Goal: Feedback & Contribution: Leave review/rating

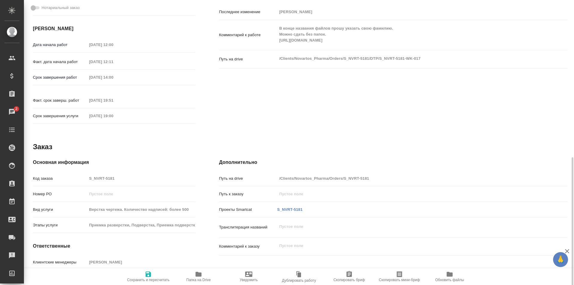
scroll to position [237, 0]
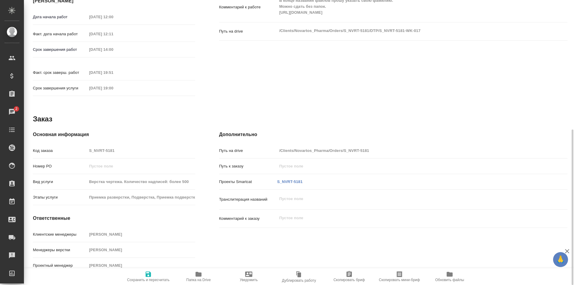
click at [199, 275] on icon "button" at bounding box center [199, 274] width 6 height 5
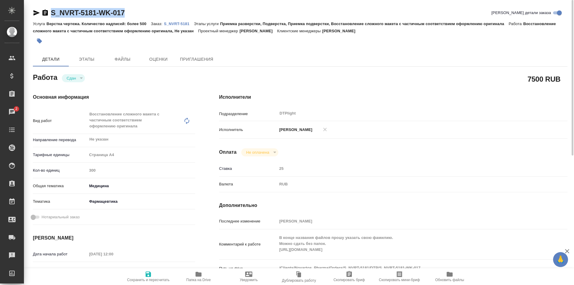
click at [179, 23] on p "S_NVRT-5181" at bounding box center [179, 24] width 30 height 4
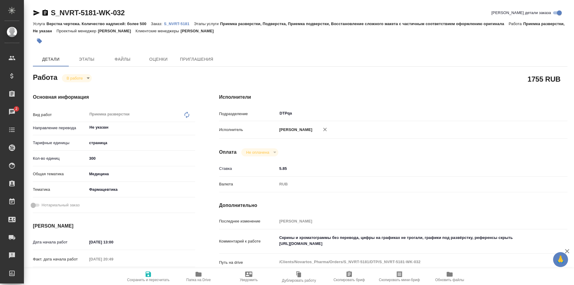
click at [397, 244] on textarea "Скрины и хроматограммы без перевода, цифры на графиках не трогали, графики под …" at bounding box center [407, 241] width 261 height 16
paste textarea "https://drive.awatera.com/f/10372177"
type textarea "Скрины и хроматограммы без перевода, цифры на графиках не трогали, графики под …"
click at [147, 274] on icon "button" at bounding box center [148, 274] width 5 height 5
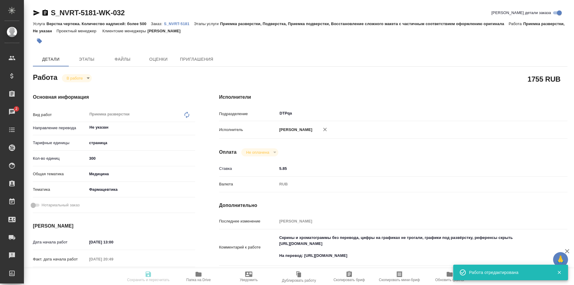
type input "inProgress"
type input "Не указан"
type input "5a8b1489cc6b4906c91bfdb2"
type input "300"
type input "med"
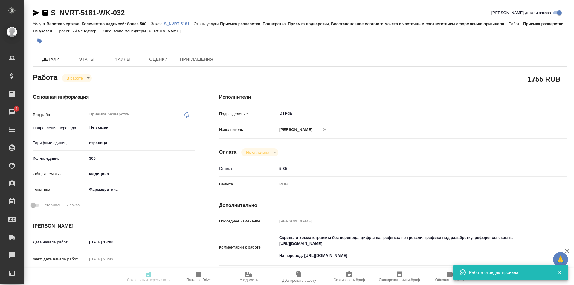
type input "6149832f2b7be24903fd7a82"
type input "16.09.2025 13:00"
type input "16.09.2025 20:49"
type input "18.09.2025 13:00"
type input "21.11.2025 19:00"
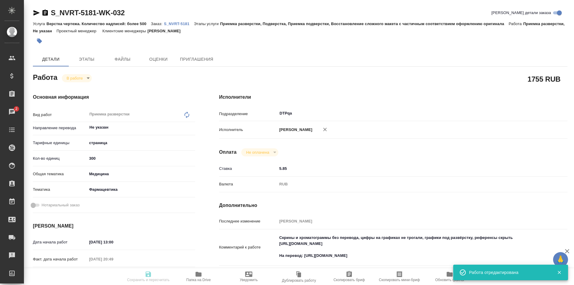
type input "DTPqa"
type input "notPayed"
type input "5.85"
type input "RUB"
type input "Исмагилова Диана"
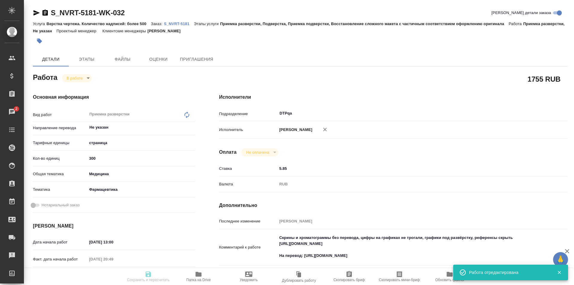
type input "S_NVRT-5181"
type input "Верстка чертежа. Количество надписей: более 500"
type input "Приемка разверстки, Подверстка, Приемка подверстки, Восстановление сложного мак…"
type input "Кабаргина Анна"
type input "Малофеева Екатерина"
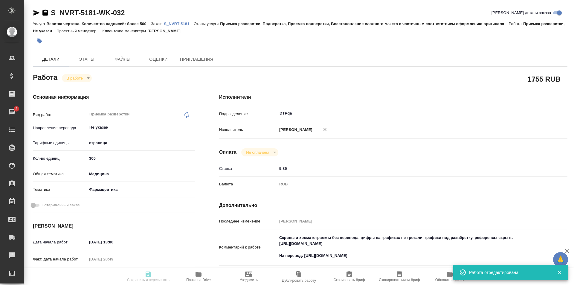
type input "/Clients/Novartos_Pharma/Orders/S_NVRT-5181"
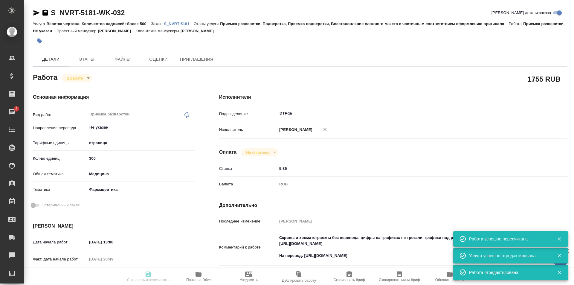
click at [80, 78] on body "🙏 .cls-1 fill:#fff; AWATERA Ismagilova Diana Клиенты Спецификации Заказы 2 Чаты…" at bounding box center [287, 142] width 574 height 285
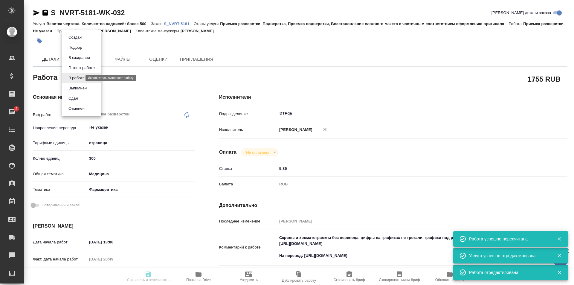
type input "inProgress"
type input "Не указан"
type input "5a8b1489cc6b4906c91bfdb2"
type input "300"
type input "med"
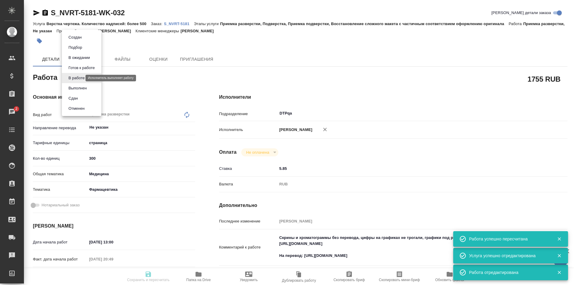
type input "6149832f2b7be24903fd7a82"
type input "16.09.2025 13:00"
type input "16.09.2025 20:49"
type input "18.09.2025 13:00"
type input "21.11.2025 19:00"
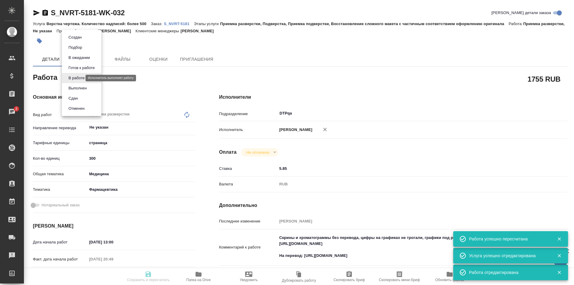
type input "DTPqa"
type input "notPayed"
type input "5.85"
type input "RUB"
type input "Исмагилова Диана"
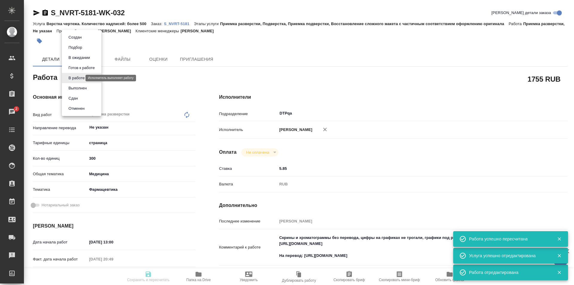
type input "S_NVRT-5181"
type input "Верстка чертежа. Количество надписей: более 500"
type input "Приемка разверстки, Подверстка, Приемка подверстки, Восстановление сложного мак…"
type input "Кабаргина Анна"
type input "Малофеева Екатерина"
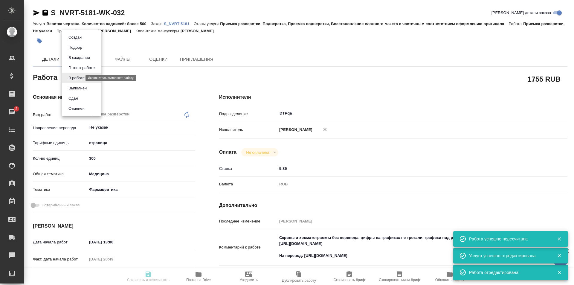
type input "/Clients/Novartos_Pharma/Orders/S_NVRT-5181"
click at [81, 88] on button "Выполнен" at bounding box center [78, 88] width 22 height 7
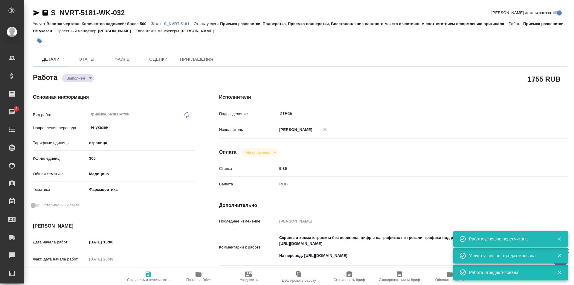
type textarea "x"
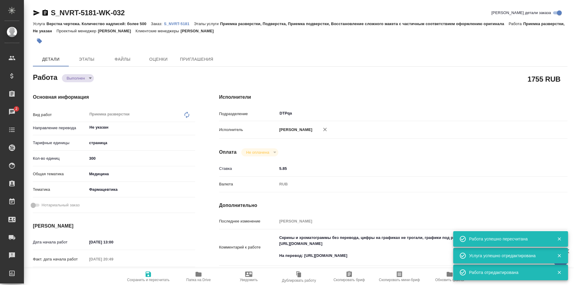
type textarea "x"
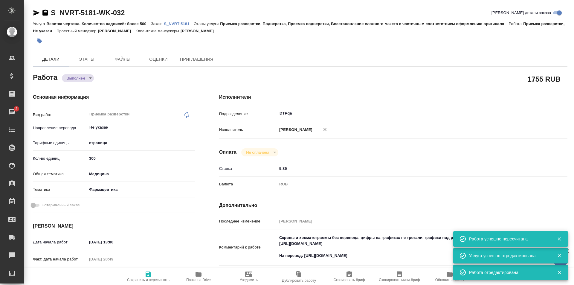
type textarea "x"
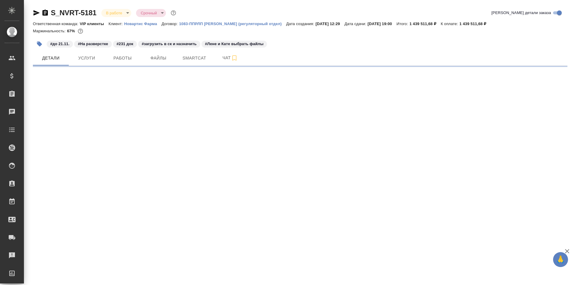
select select "RU"
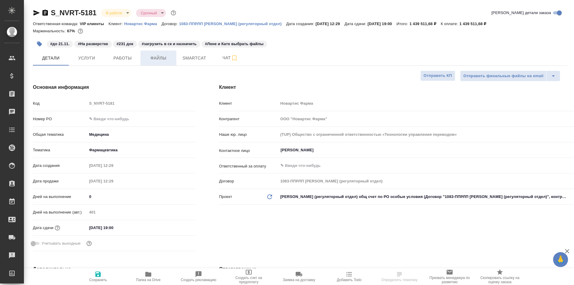
type textarea "x"
type input "[PERSON_NAME]"
type input "Комаров Роман"
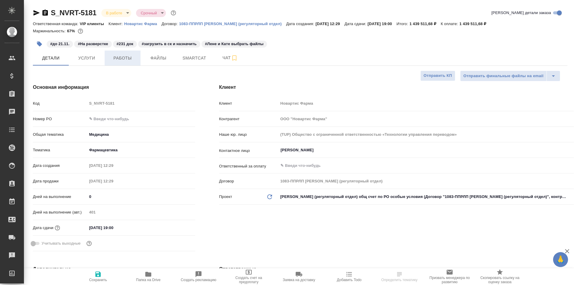
click at [127, 58] on span "Работы" at bounding box center [122, 57] width 29 height 7
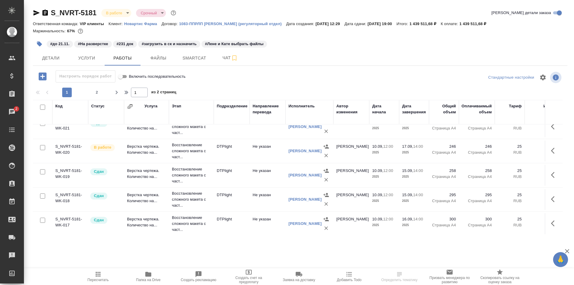
scroll to position [209, 0]
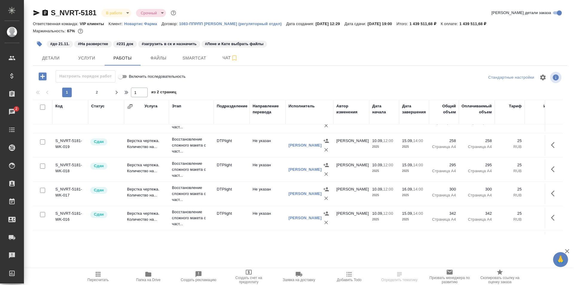
click at [551, 190] on icon "button" at bounding box center [554, 193] width 7 height 7
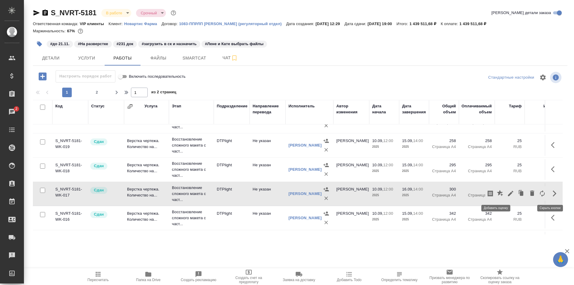
click at [497, 192] on icon "button" at bounding box center [500, 193] width 6 height 6
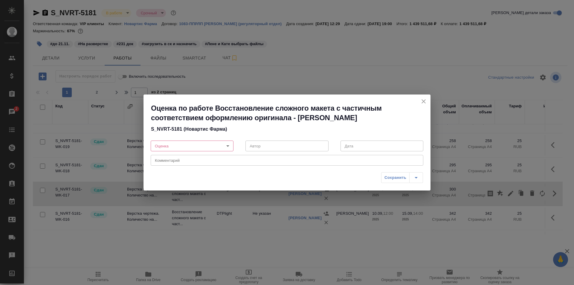
click at [221, 143] on body "🙏 .cls-1 fill:#fff; AWATERA Ismagilova Diana Клиенты Спецификации Заказы 2 Чаты…" at bounding box center [287, 142] width 574 height 285
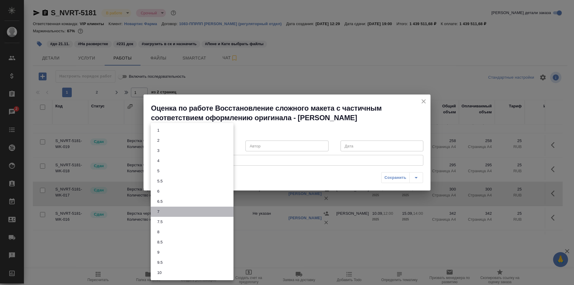
click at [162, 212] on li "7" at bounding box center [192, 212] width 83 height 10
type input "7"
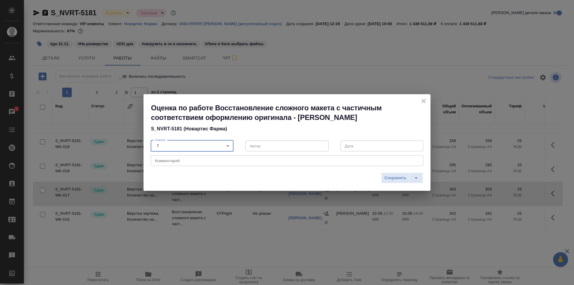
click at [185, 162] on textarea at bounding box center [287, 161] width 264 height 4
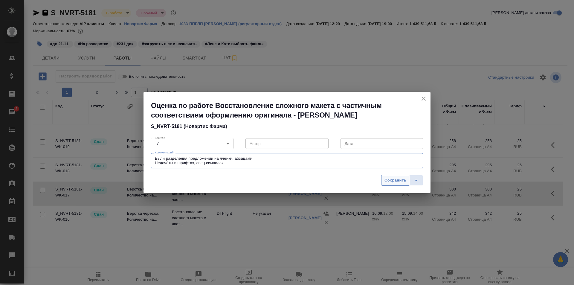
type textarea "Были разделения предложений на ячейки, абзацами Недочёты в шрифтах, спец.символ…"
click at [396, 181] on span "Сохранить" at bounding box center [396, 180] width 22 height 7
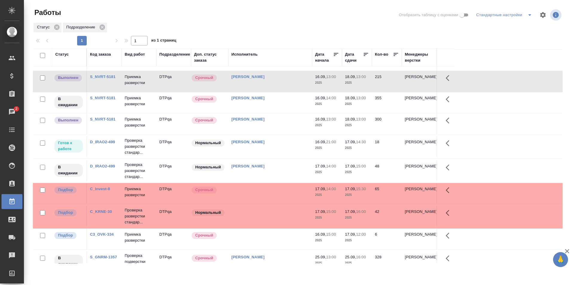
scroll to position [120, 0]
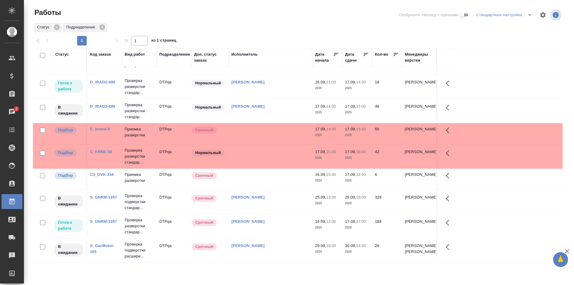
click at [267, 132] on td at bounding box center [271, 133] width 84 height 21
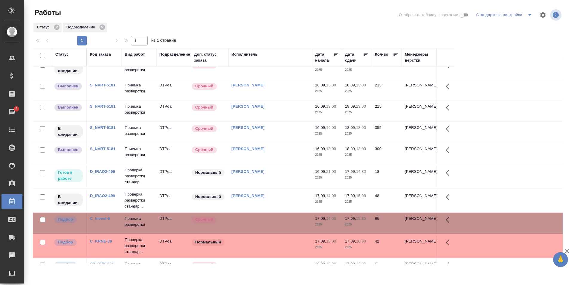
scroll to position [0, 0]
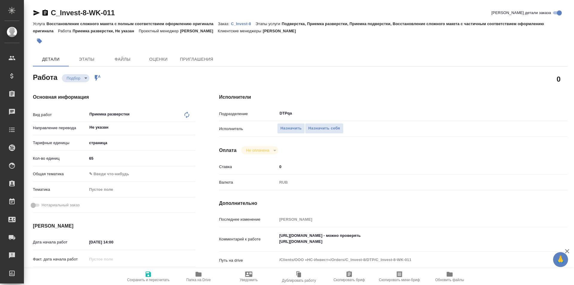
type textarea "x"
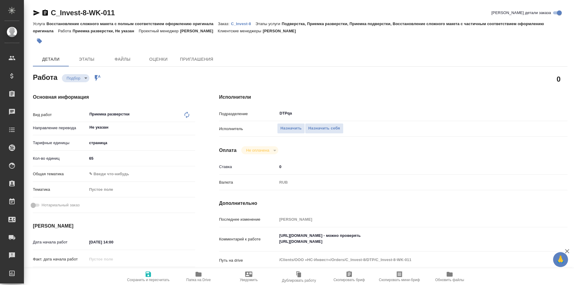
type textarea "x"
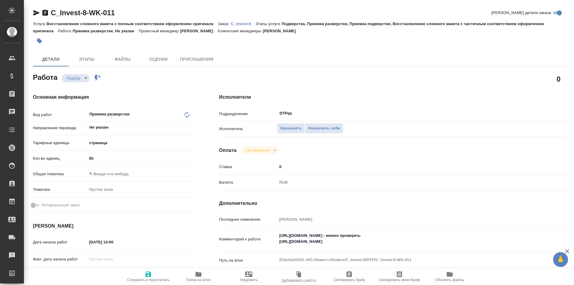
type textarea "x"
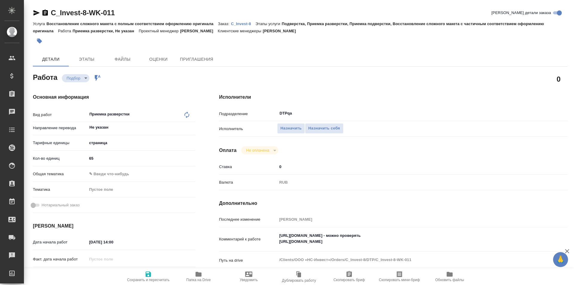
type textarea "x"
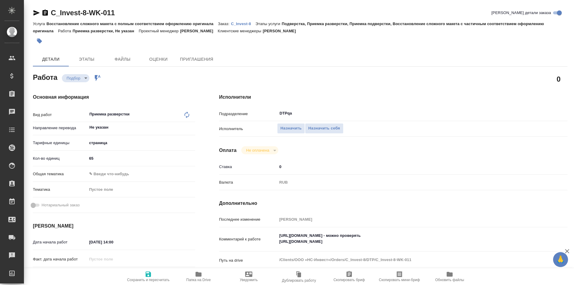
type textarea "x"
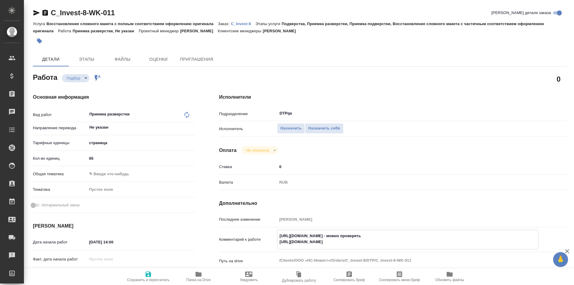
type textarea "x"
drag, startPoint x: 397, startPoint y: 242, endPoint x: 272, endPoint y: 240, distance: 125.1
click at [272, 240] on div "Комментарий к работе https://tera.awatera.com/Work/68c822029f75c08a75a2a575/ - …" at bounding box center [393, 240] width 348 height 20
type textarea "x"
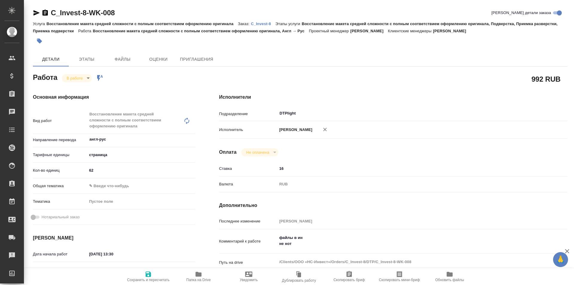
type textarea "x"
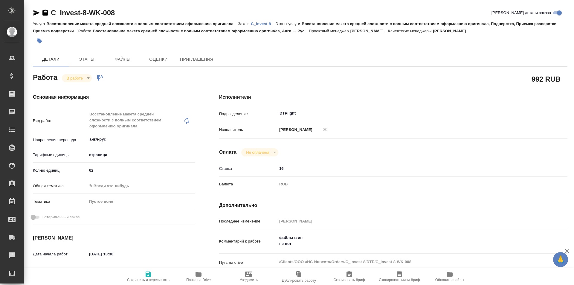
type textarea "x"
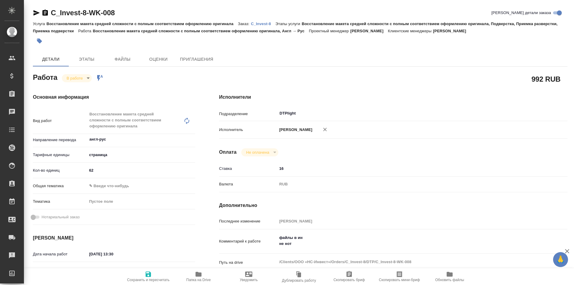
type textarea "x"
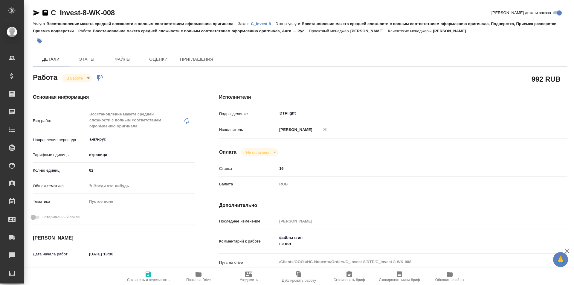
type textarea "x"
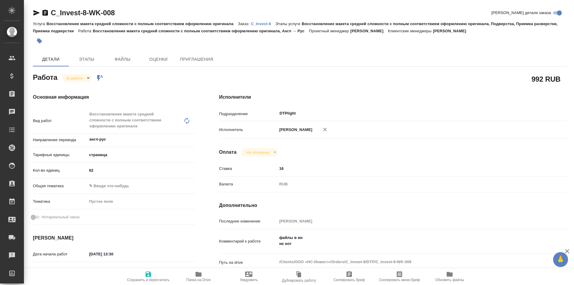
scroll to position [30, 0]
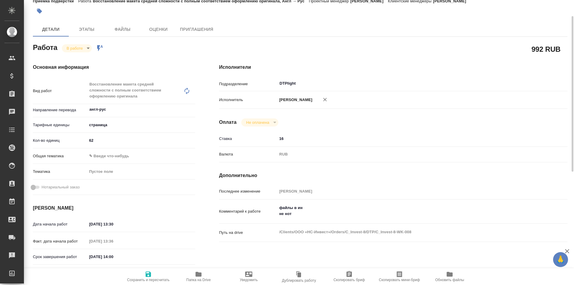
click at [193, 273] on span "Папка на Drive" at bounding box center [198, 276] width 43 height 11
type textarea "x"
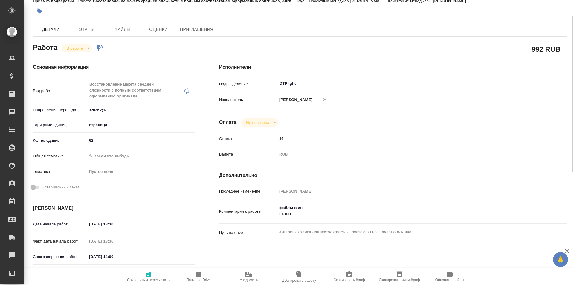
type textarea "x"
